Goal: Task Accomplishment & Management: Use online tool/utility

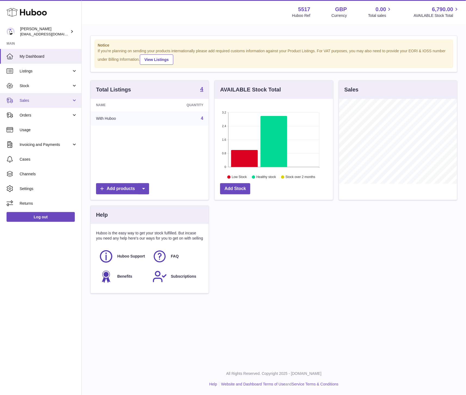
click at [19, 103] on link "Sales" at bounding box center [40, 100] width 81 height 15
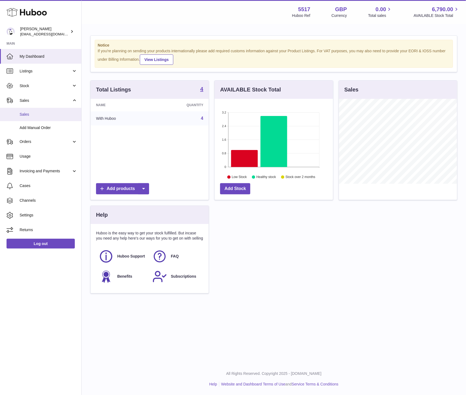
click at [22, 116] on span "Sales" at bounding box center [49, 114] width 58 height 5
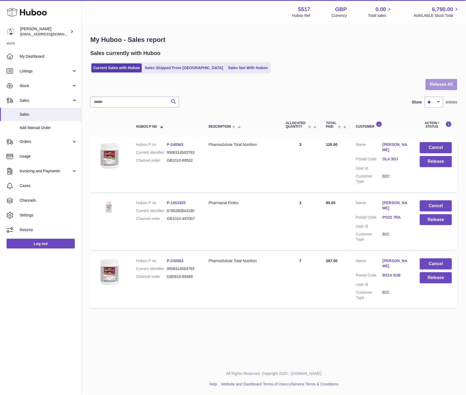
click at [446, 89] on button "Release All" at bounding box center [442, 84] width 32 height 11
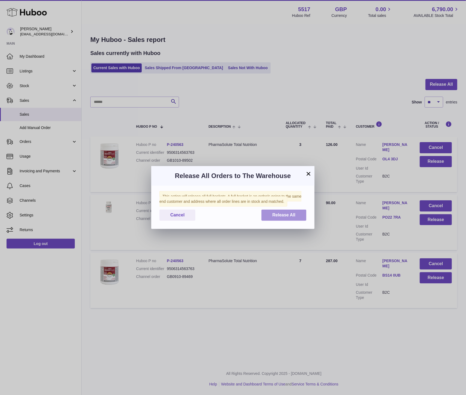
click at [288, 216] on span "Release All" at bounding box center [283, 215] width 23 height 5
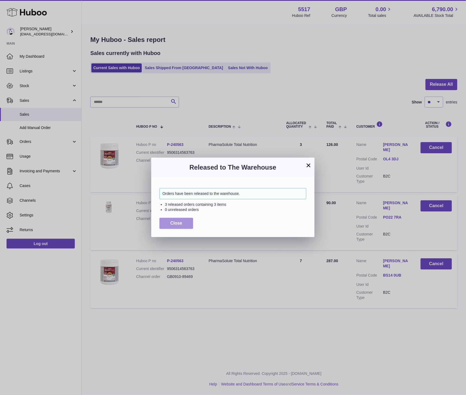
click at [176, 224] on span "Close" at bounding box center [176, 223] width 12 height 5
